Goal: Navigation & Orientation: Find specific page/section

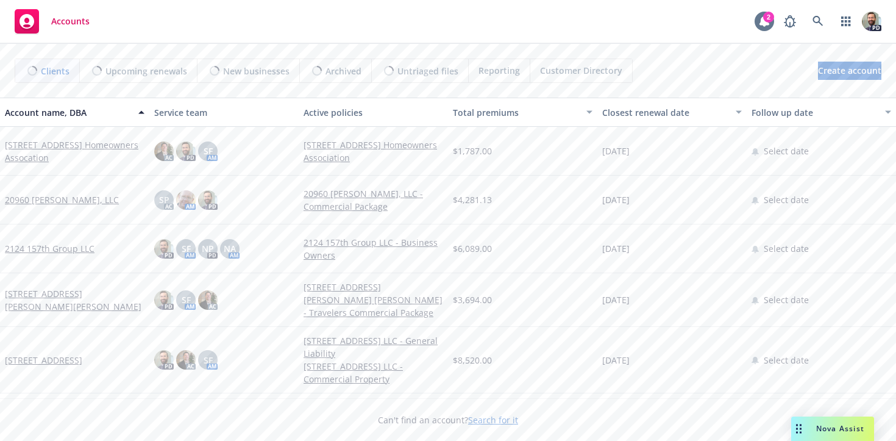
click at [763, 23] on icon at bounding box center [765, 21] width 10 height 11
